Goal: Task Accomplishment & Management: Use online tool/utility

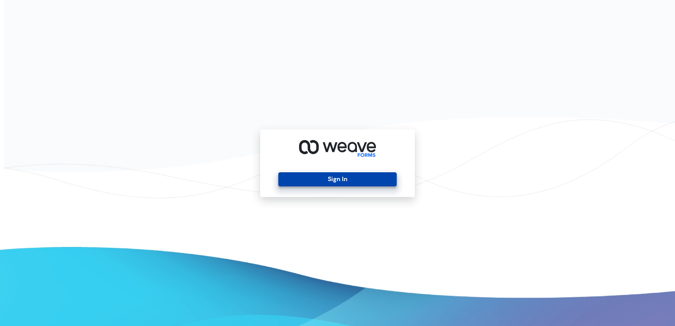
click at [383, 183] on button "Sign In" at bounding box center [337, 179] width 118 height 14
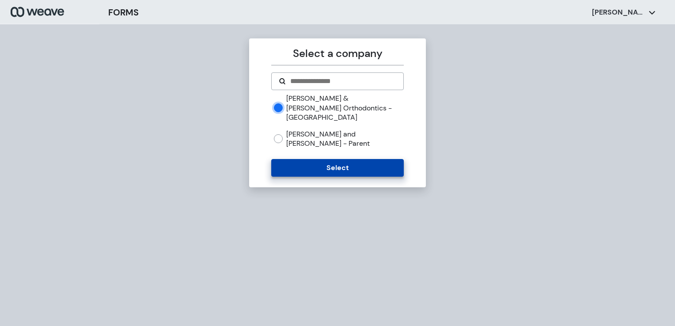
click at [323, 159] on button "Select" at bounding box center [337, 168] width 132 height 18
